Goal: Task Accomplishment & Management: Manage account settings

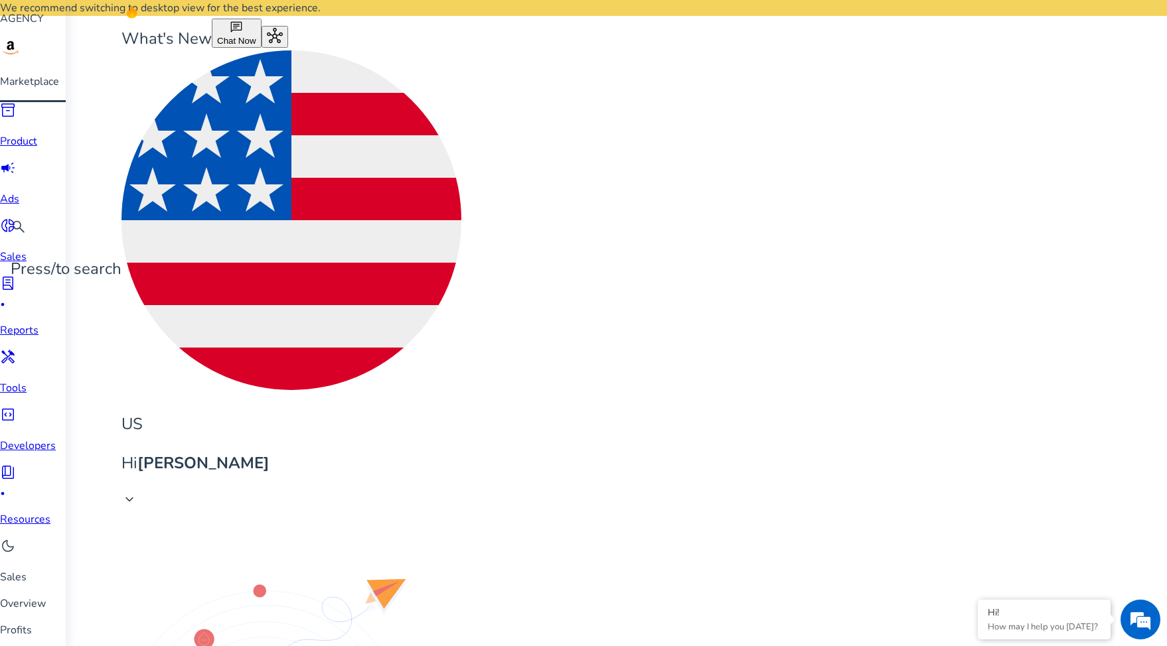
scroll to position [0, 105]
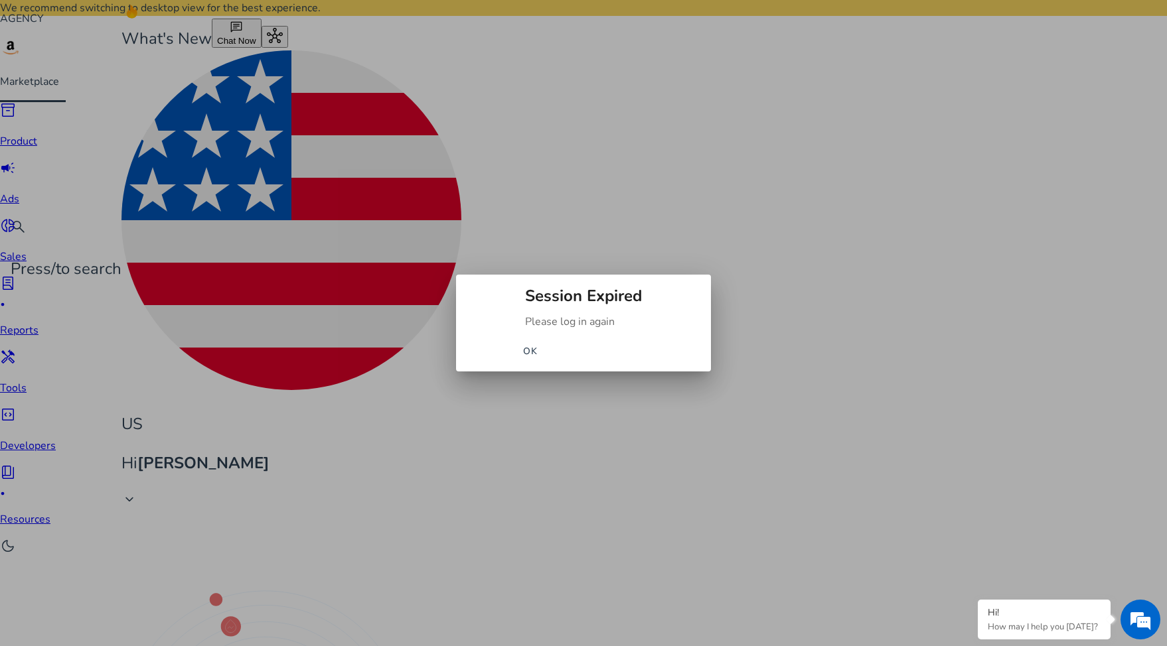
click at [551, 352] on span "button" at bounding box center [530, 351] width 42 height 32
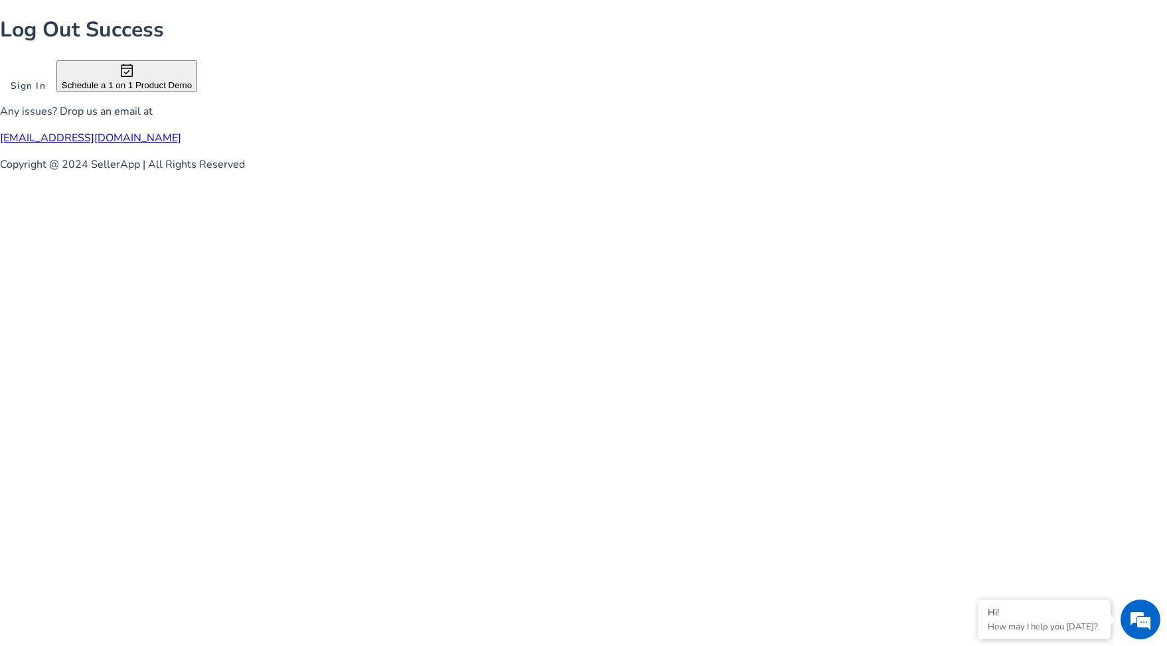
click at [56, 102] on span at bounding box center [28, 86] width 56 height 32
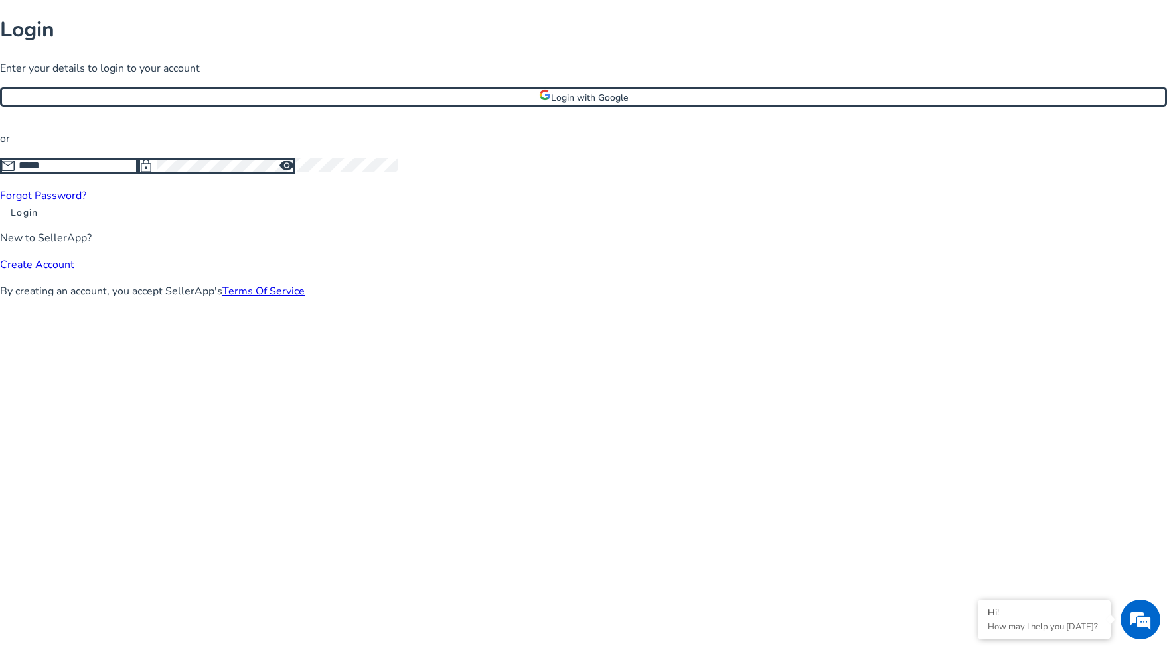
click at [138, 173] on div at bounding box center [78, 165] width 119 height 15
click at [138, 173] on input at bounding box center [78, 166] width 119 height 15
type input "**********"
